Goal: Task Accomplishment & Management: Complete application form

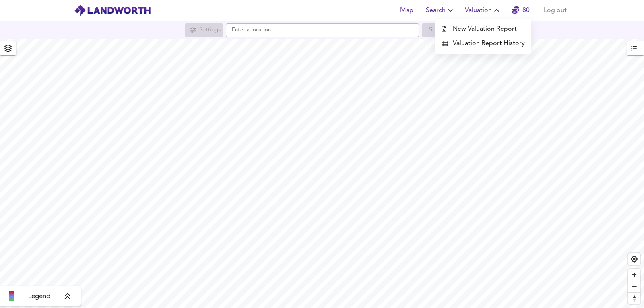
click at [477, 43] on li "Valuation Report History" at bounding box center [483, 43] width 96 height 14
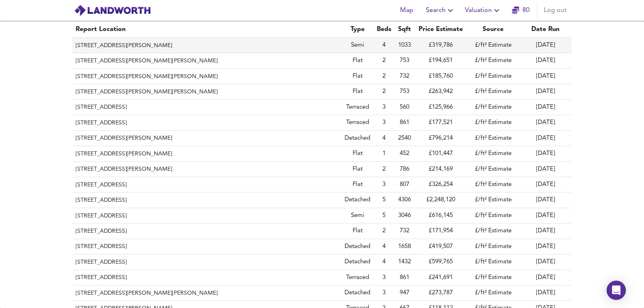
click at [188, 41] on th "12 Gerald Road, Wollaston, Dudley, DY8 4SA" at bounding box center [206, 45] width 269 height 15
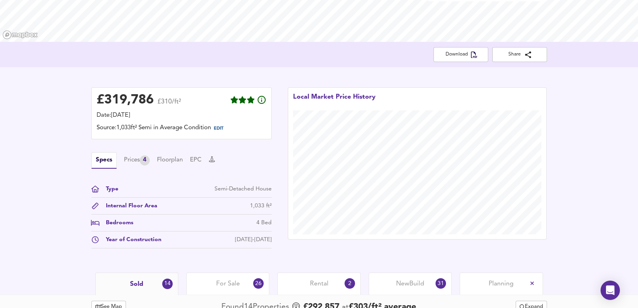
scroll to position [134, 0]
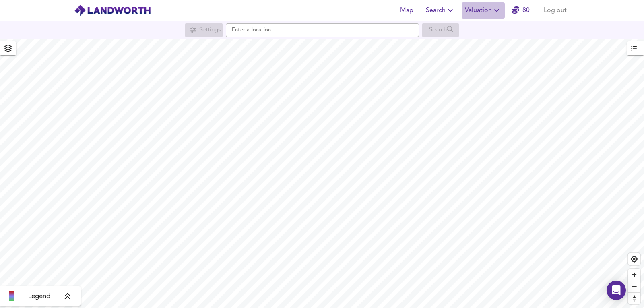
click at [478, 10] on span "Valuation" at bounding box center [483, 10] width 37 height 11
click at [488, 23] on li "New Valuation Report" at bounding box center [483, 29] width 96 height 14
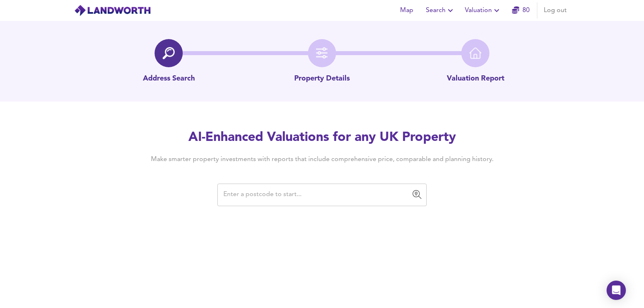
click at [240, 197] on input "text" at bounding box center [316, 194] width 190 height 15
paste input "GL54 2JG"
click at [509, 215] on div "Map Search Valuation 80 Log out Address Search Property Details Valuation Repor…" at bounding box center [322, 154] width 644 height 308
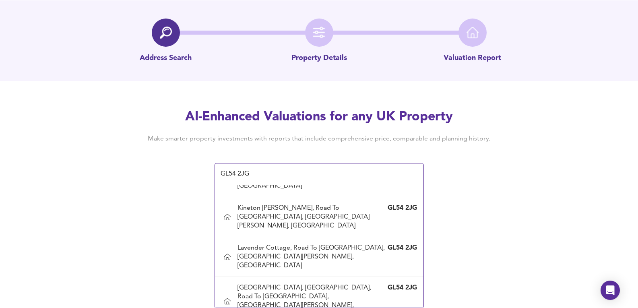
scroll to position [69, 0]
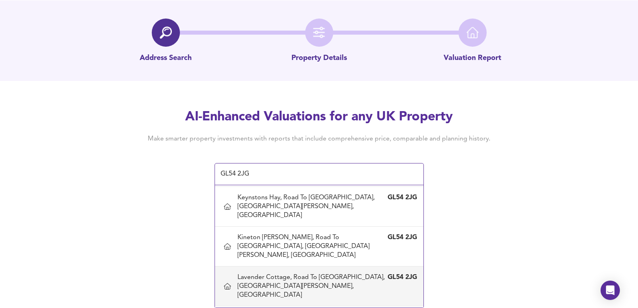
click at [365, 269] on div "[STREET_ADDRESS][PERSON_NAME]" at bounding box center [319, 286] width 196 height 35
type input "Lavender Cottage, Road To [GEOGRAPHIC_DATA], [GEOGRAPHIC_DATA][PERSON_NAME], [G…"
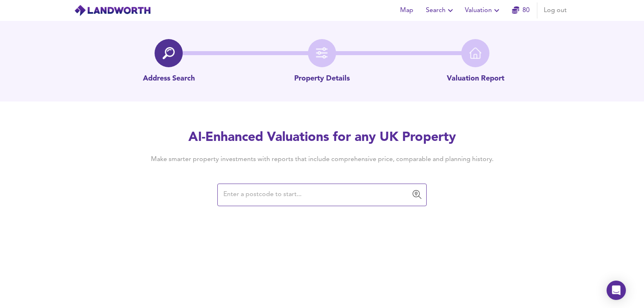
click at [246, 202] on input "text" at bounding box center [316, 194] width 190 height 15
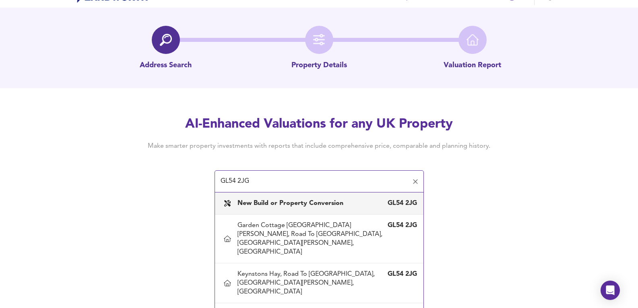
scroll to position [21, 0]
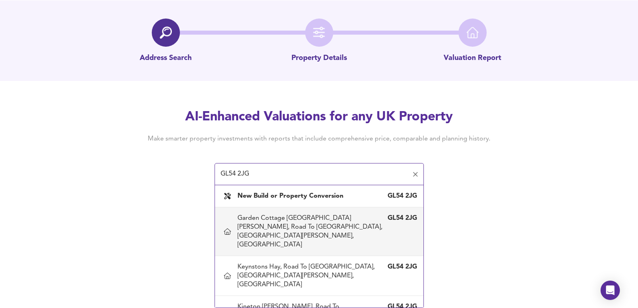
click at [305, 226] on div "Garden Cottage [GEOGRAPHIC_DATA][PERSON_NAME], Road To [GEOGRAPHIC_DATA], [GEOG…" at bounding box center [311, 231] width 147 height 35
type input "Garden Cottage [GEOGRAPHIC_DATA][PERSON_NAME], Road To [GEOGRAPHIC_DATA], [GEOG…"
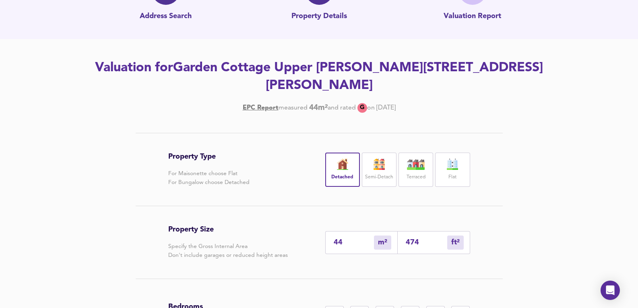
scroll to position [54, 0]
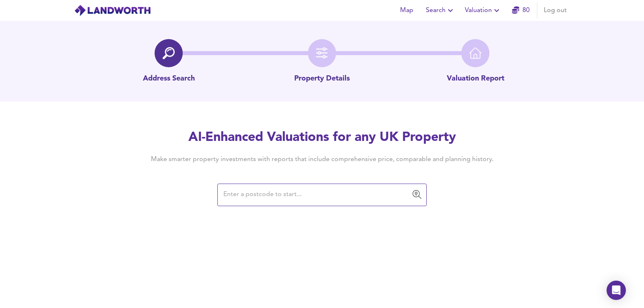
click at [259, 196] on input "text" at bounding box center [316, 194] width 190 height 15
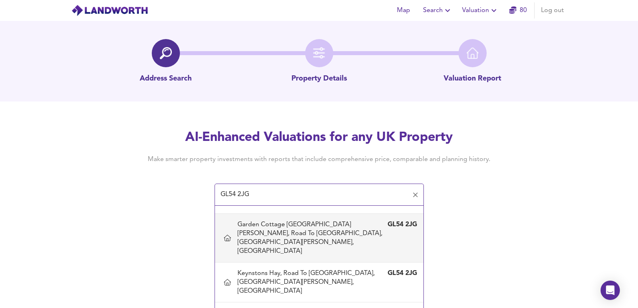
scroll to position [27, 0]
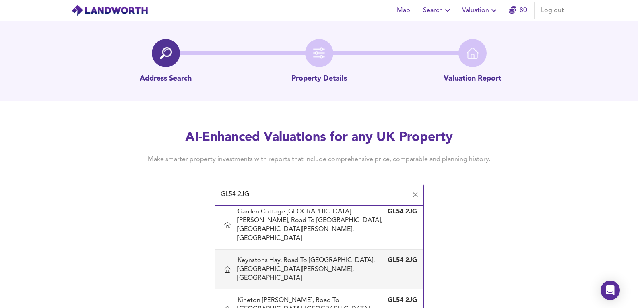
click at [292, 257] on div "Keynstons Hay, Road To [GEOGRAPHIC_DATA], [GEOGRAPHIC_DATA][PERSON_NAME], [GEOG…" at bounding box center [311, 269] width 147 height 27
type input "Keynstons Hay, Road To [GEOGRAPHIC_DATA], [GEOGRAPHIC_DATA][PERSON_NAME], [GEOG…"
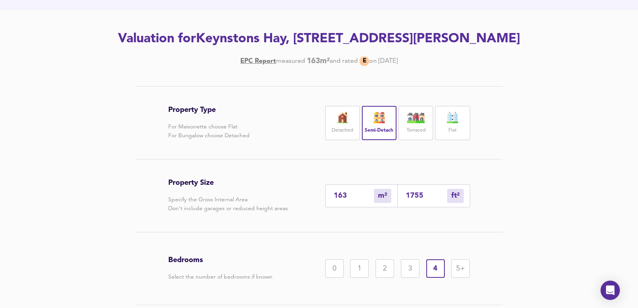
scroll to position [27, 0]
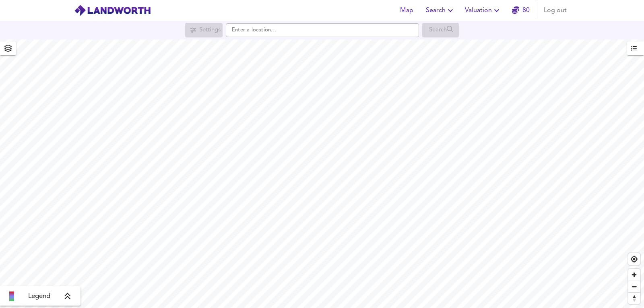
click at [484, 22] on div "Settings Search" at bounding box center [322, 30] width 644 height 19
click at [474, 14] on span "Valuation" at bounding box center [483, 10] width 37 height 11
click at [457, 39] on li "Valuation Report History" at bounding box center [483, 43] width 96 height 14
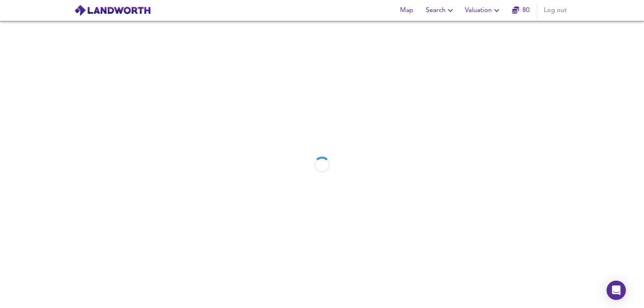
click at [455, 37] on div at bounding box center [322, 164] width 644 height 287
click at [479, 19] on div "Map Search Valuation 80 Log out" at bounding box center [321, 10] width 515 height 20
click at [478, 9] on span "Valuation" at bounding box center [483, 10] width 37 height 11
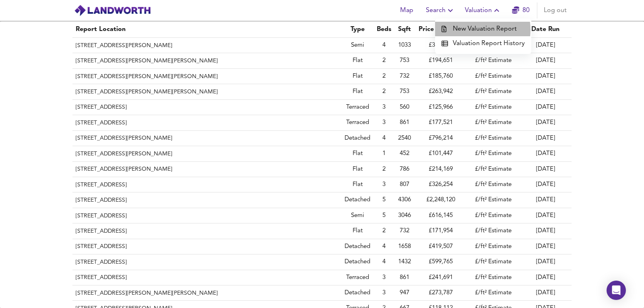
click at [468, 30] on li "New Valuation Report" at bounding box center [483, 29] width 96 height 14
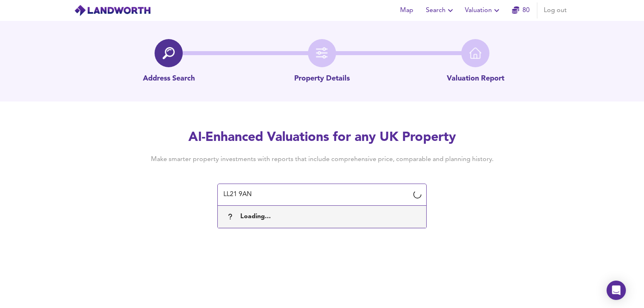
click at [515, 217] on div "Map Search Valuation 80 Log out Address Search Property Details Valuation Repor…" at bounding box center [322, 154] width 644 height 308
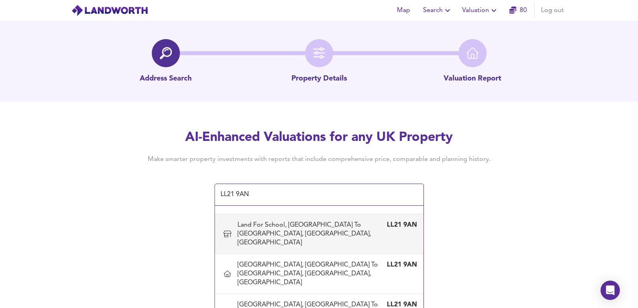
scroll to position [55, 0]
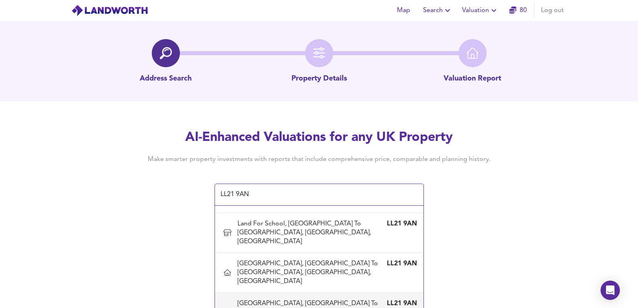
click at [300, 299] on div "Llan House, Carrog Village To Blaen Ial Farm Junction, Corwen, Denbighshire" at bounding box center [311, 312] width 147 height 27
type input "Llan House, Carrog Village To Blaen Ial Farm Junction, Corwen, Denbighshire"
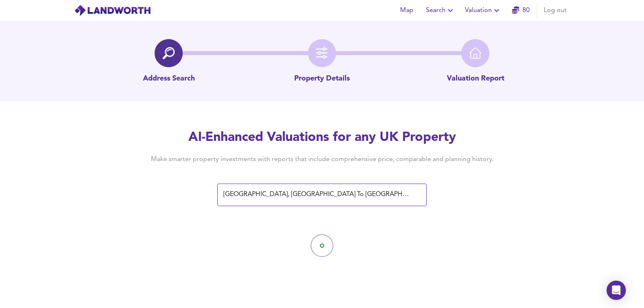
click at [538, 256] on div at bounding box center [322, 245] width 644 height 81
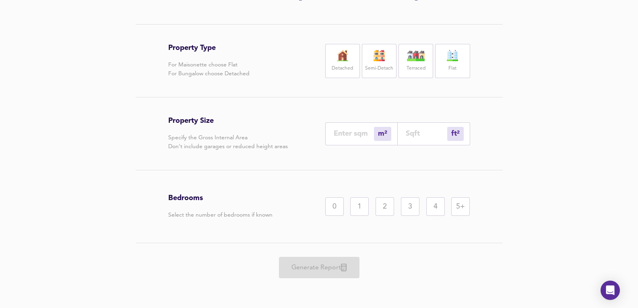
scroll to position [99, 0]
